Goal: Task Accomplishment & Management: Manage account settings

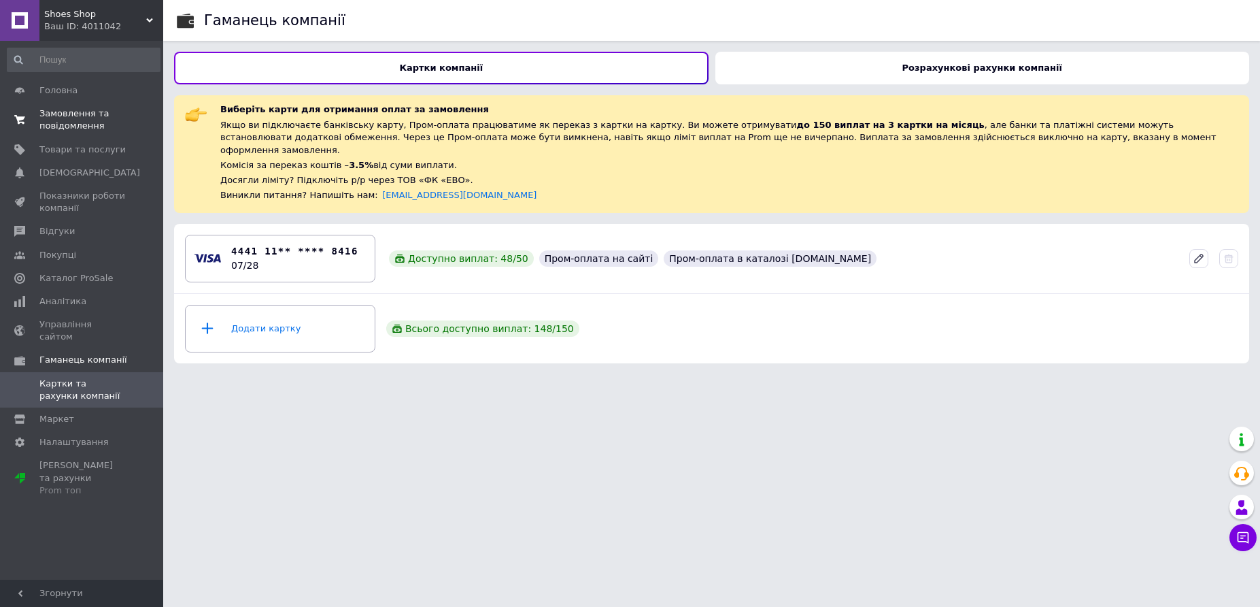
click at [58, 119] on span "Замовлення та повідомлення" at bounding box center [82, 119] width 86 height 24
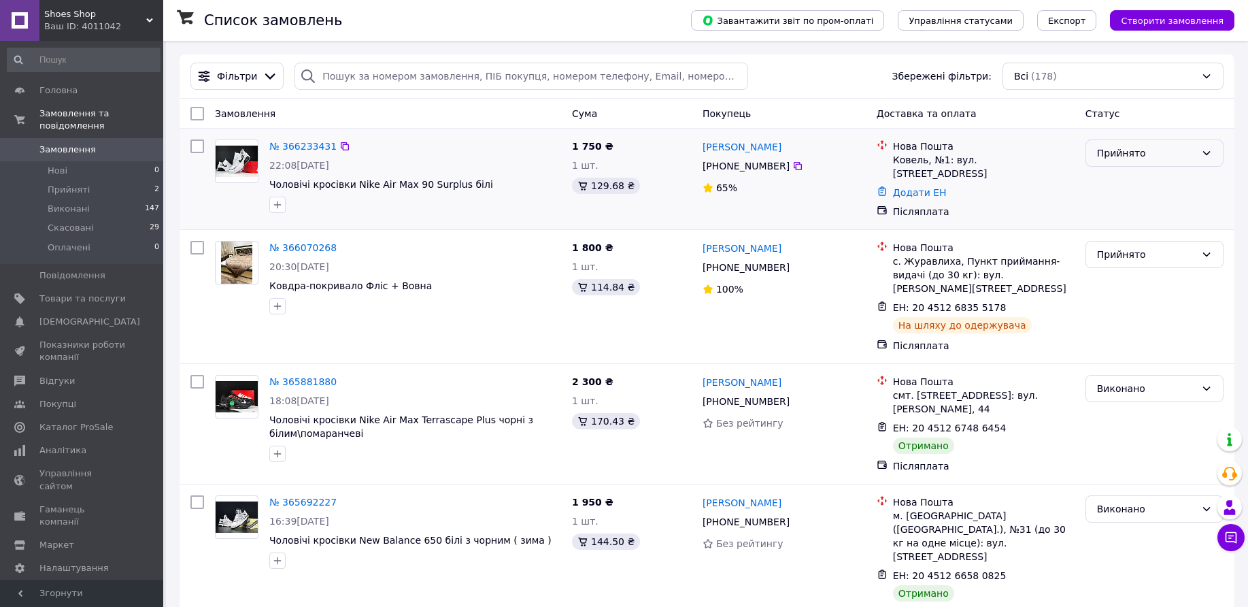
click at [1145, 152] on div "Прийнято" at bounding box center [1146, 153] width 99 height 15
click at [1140, 209] on li "Скасовано" at bounding box center [1154, 207] width 137 height 24
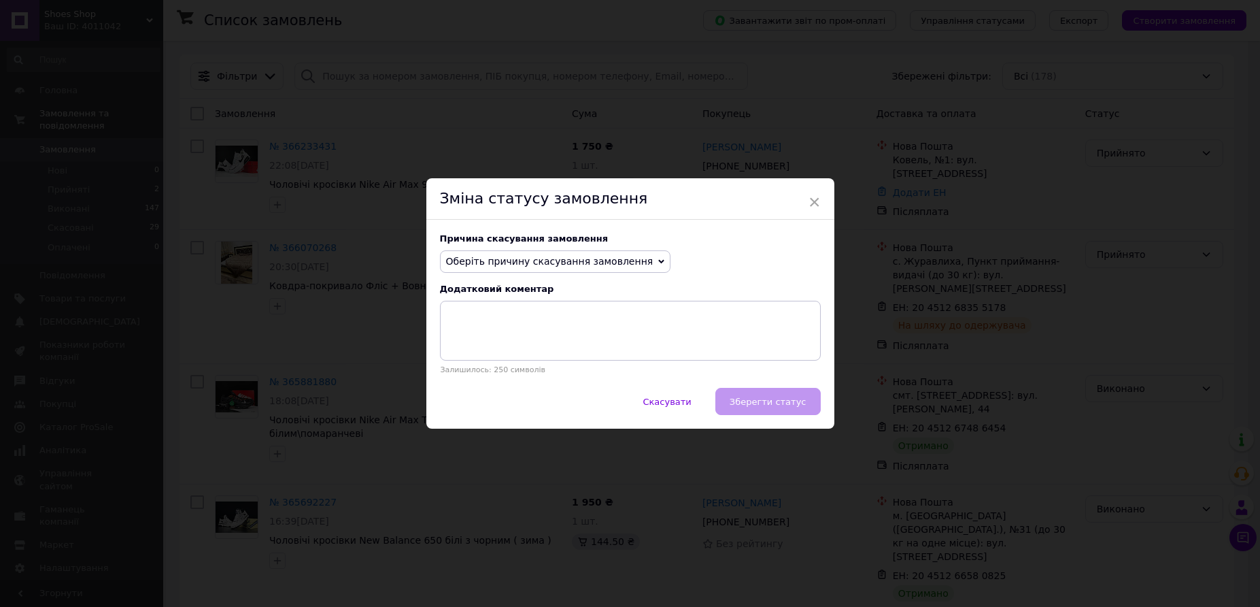
click at [502, 256] on span "Оберіть причину скасування замовлення" at bounding box center [549, 261] width 207 height 11
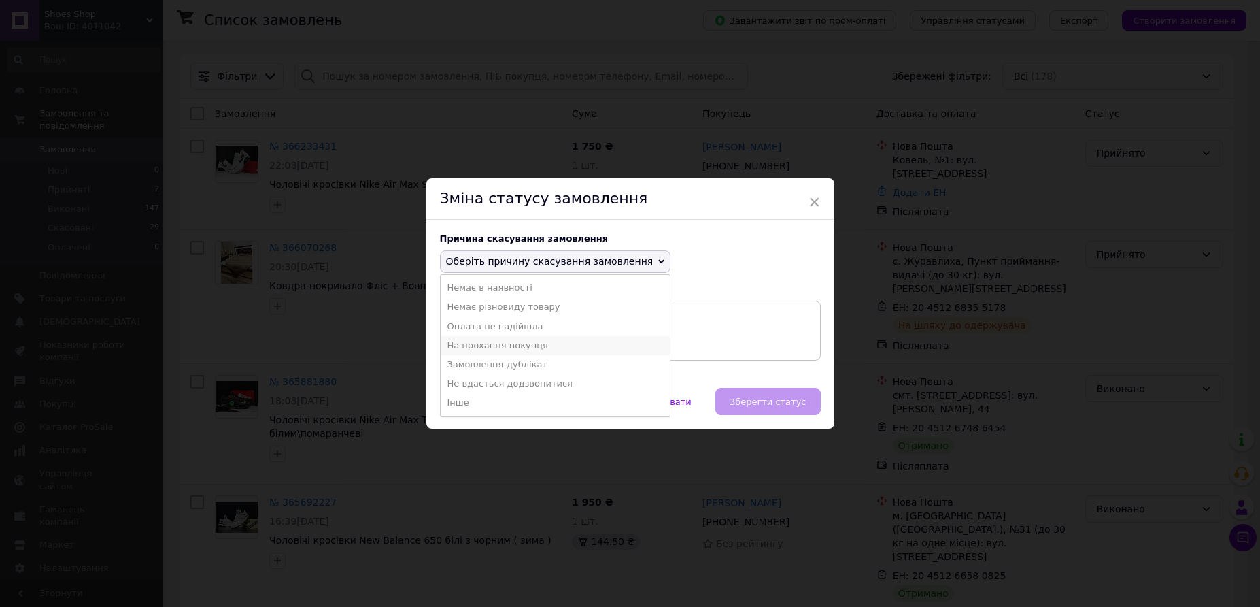
click at [530, 349] on li "На прохання покупця" at bounding box center [556, 345] width 230 height 19
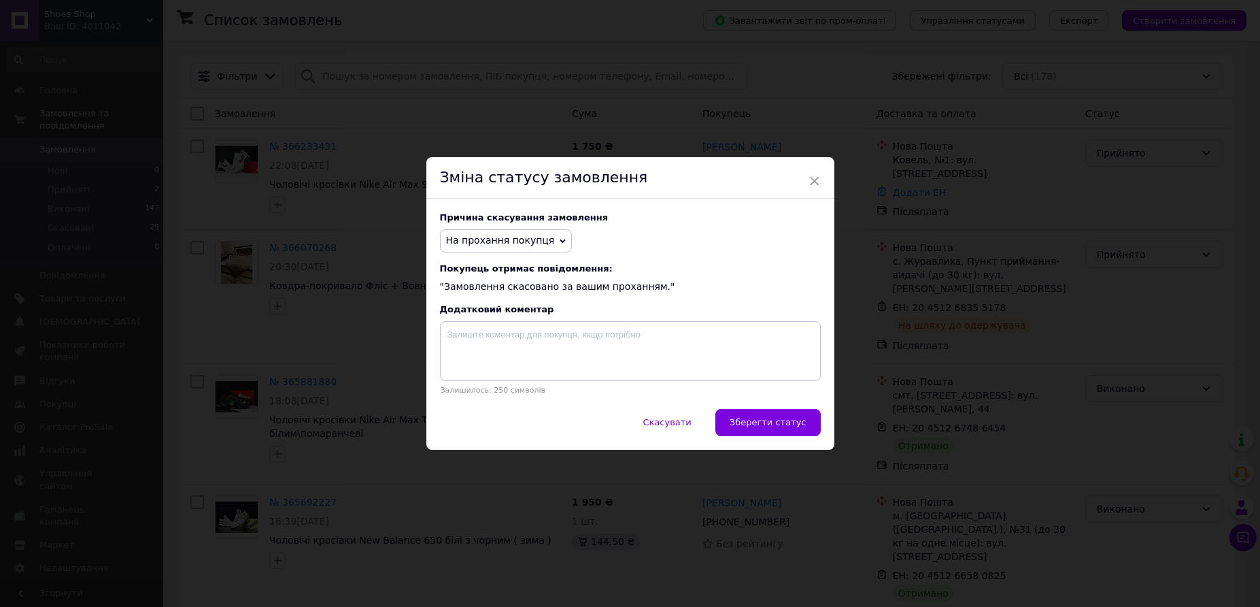
click at [747, 426] on span "Зберегти статус" at bounding box center [768, 422] width 77 height 10
